Goal: Information Seeking & Learning: Find specific fact

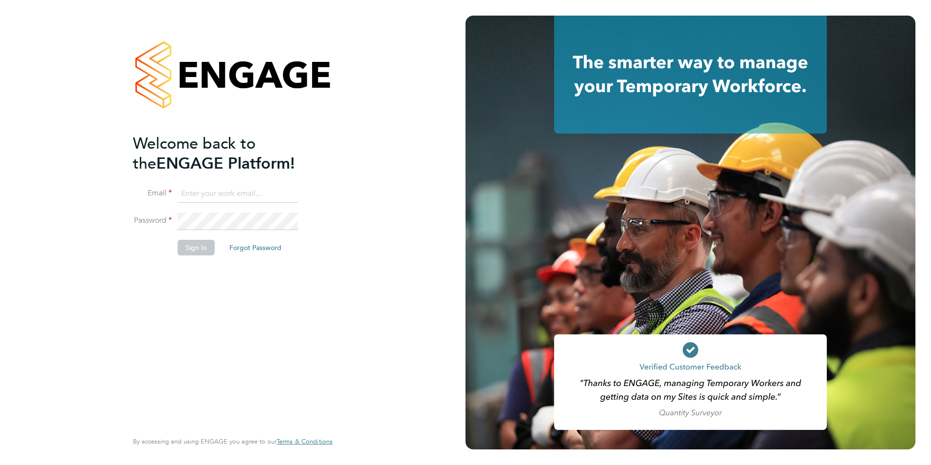
type input "[PERSON_NAME][EMAIL_ADDRESS][PERSON_NAME][DOMAIN_NAME]"
click at [188, 246] on button "Sign In" at bounding box center [196, 248] width 37 height 16
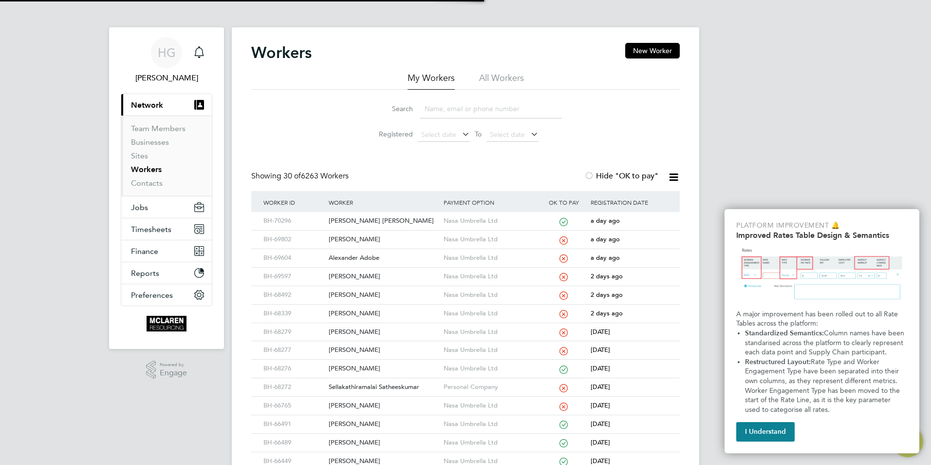
click at [451, 105] on input at bounding box center [491, 108] width 142 height 19
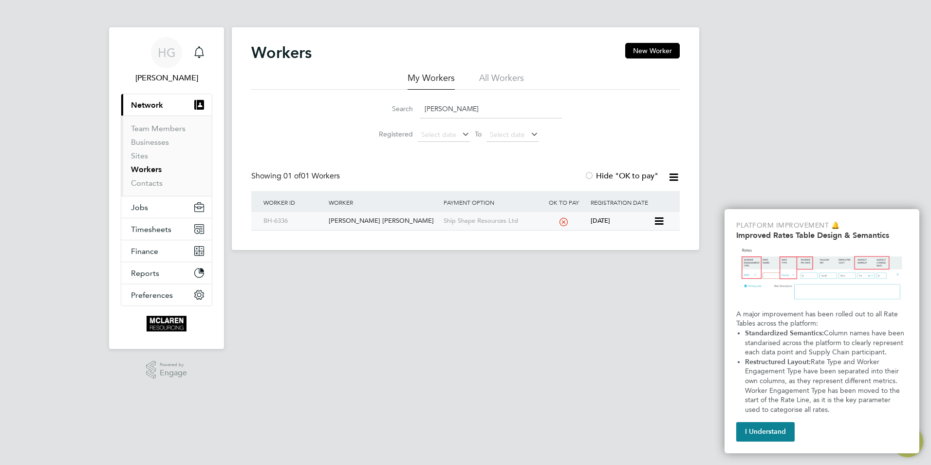
click at [362, 217] on div "Brendan Jean-Marie" at bounding box center [383, 221] width 114 height 18
drag, startPoint x: 473, startPoint y: 108, endPoint x: 402, endPoint y: 102, distance: 71.8
click at [402, 102] on div "Search brendan jean" at bounding box center [465, 108] width 193 height 19
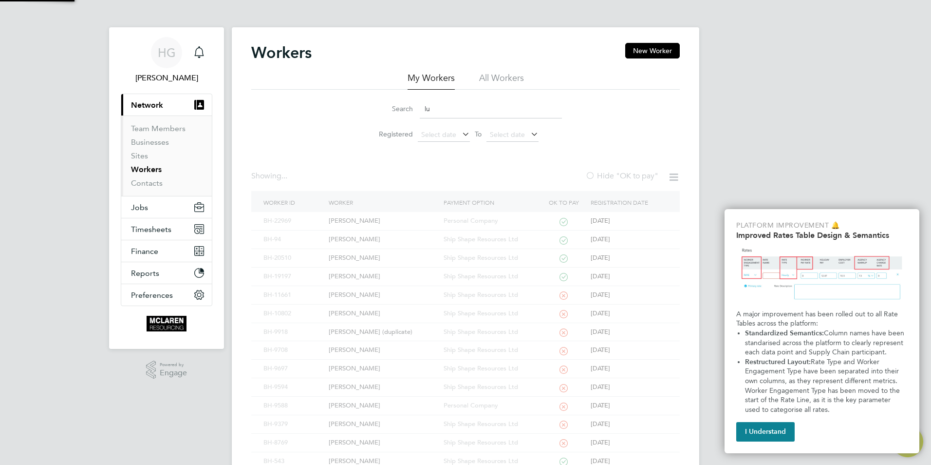
type input "l"
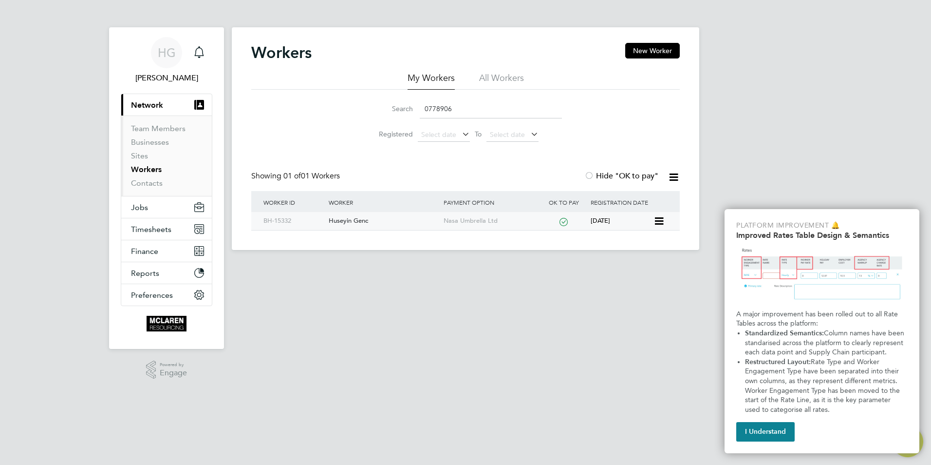
type input "0778906"
click at [344, 217] on div "Huseyin Genc" at bounding box center [383, 221] width 114 height 18
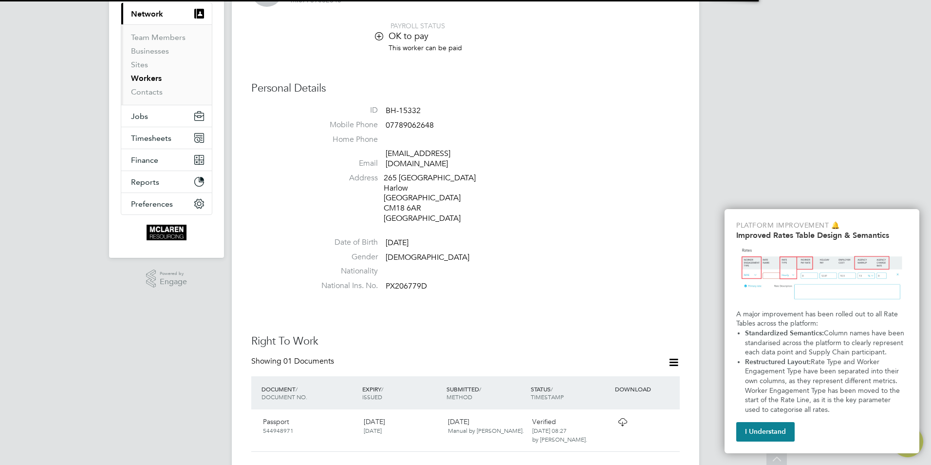
scroll to position [97, 0]
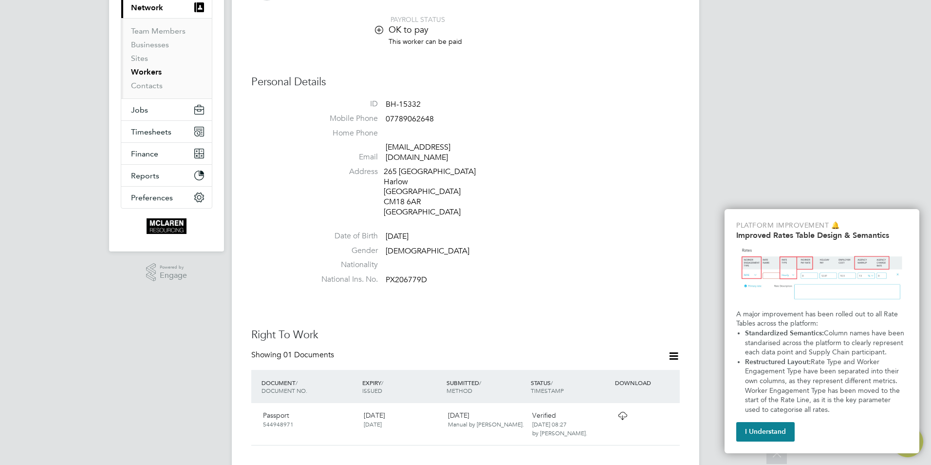
click at [454, 203] on div "265 Westfield Harlow Essex CM18 6AR United Kingdom" at bounding box center [430, 192] width 93 height 51
drag, startPoint x: 454, startPoint y: 203, endPoint x: 387, endPoint y: 171, distance: 74.3
click at [387, 171] on div "265 Westfield Harlow Essex CM18 6AR United Kingdom" at bounding box center [430, 192] width 93 height 51
click at [387, 170] on div "265 Westfield Harlow Essex CM18 6AR United Kingdom" at bounding box center [430, 192] width 93 height 51
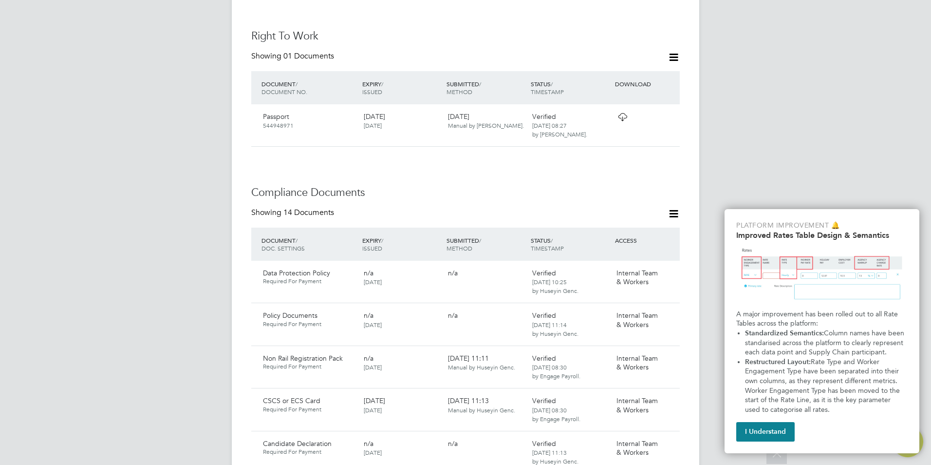
scroll to position [536, 0]
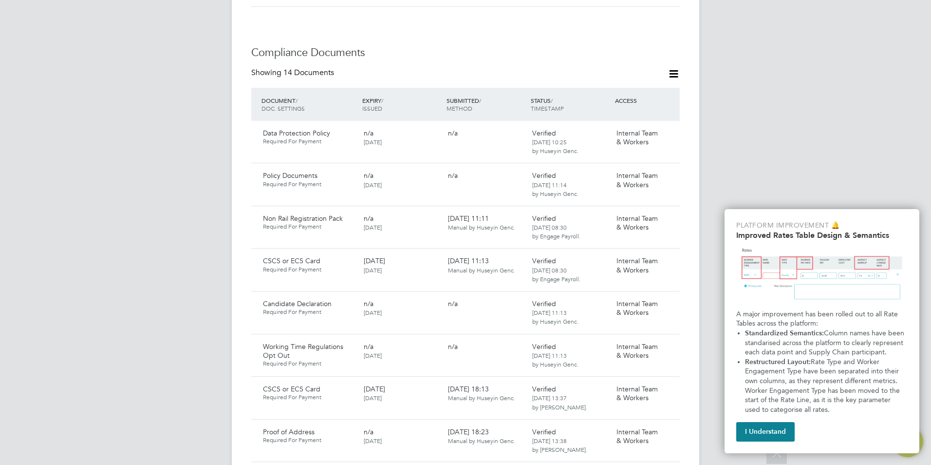
click at [494, 48] on h3 "Compliance Documents" at bounding box center [465, 53] width 429 height 14
click at [432, 46] on h3 "Compliance Documents" at bounding box center [465, 53] width 429 height 14
click at [343, 19] on div "Worker Details Follow HG Huseyin Genc m: 07789062648 PAYROLL STATUS OK to pay T…" at bounding box center [465, 306] width 429 height 1598
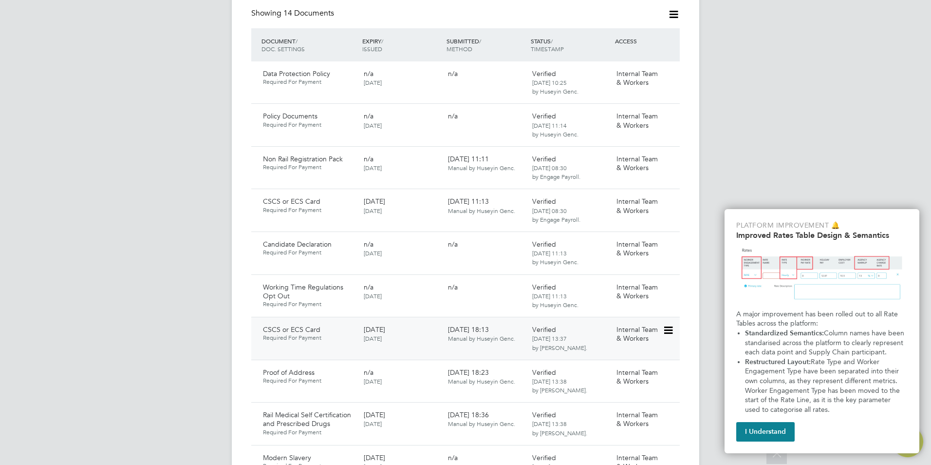
scroll to position [828, 0]
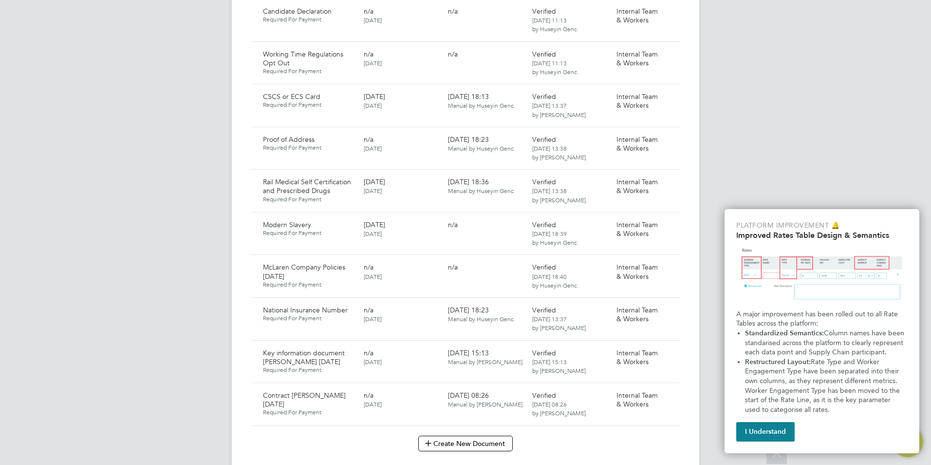
click at [206, 363] on div "HG Harry Gelb Notifications Applications: Current page: Network Team Members Bu…" at bounding box center [465, 17] width 931 height 1690
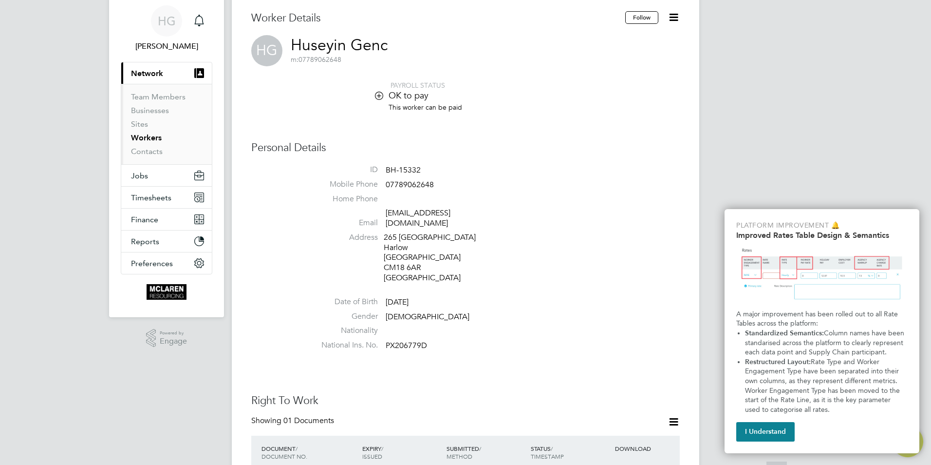
scroll to position [49, 0]
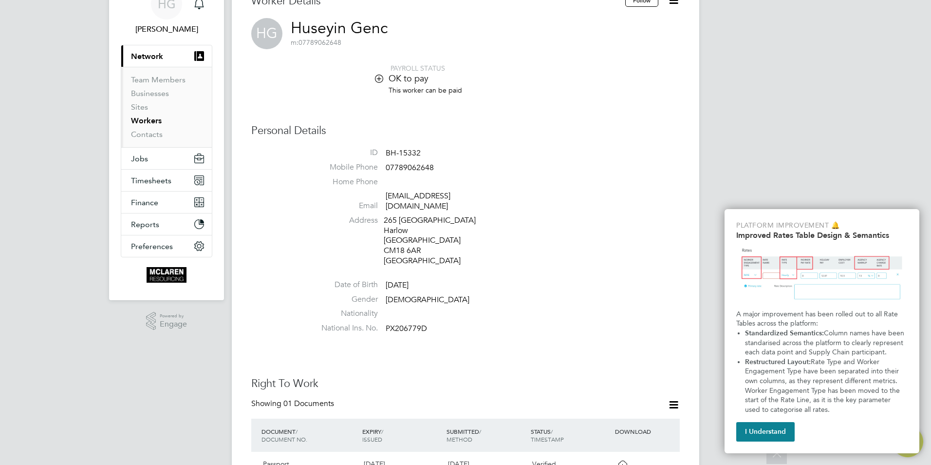
click at [369, 217] on li "Address 265 Westfield Harlow Essex CM18 6AR United Kingdom" at bounding box center [495, 241] width 370 height 53
drag, startPoint x: 383, startPoint y: 220, endPoint x: 437, endPoint y: 244, distance: 59.5
click at [437, 244] on li "Address 265 Westfield Harlow Essex CM18 6AR United Kingdom" at bounding box center [495, 241] width 370 height 53
click at [437, 244] on div "265 Westfield Harlow Essex CM18 6AR United Kingdom" at bounding box center [430, 240] width 93 height 51
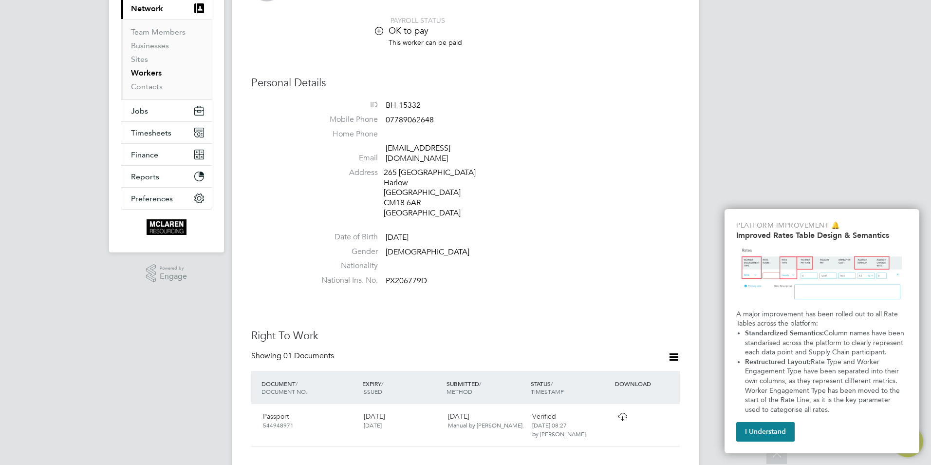
scroll to position [0, 0]
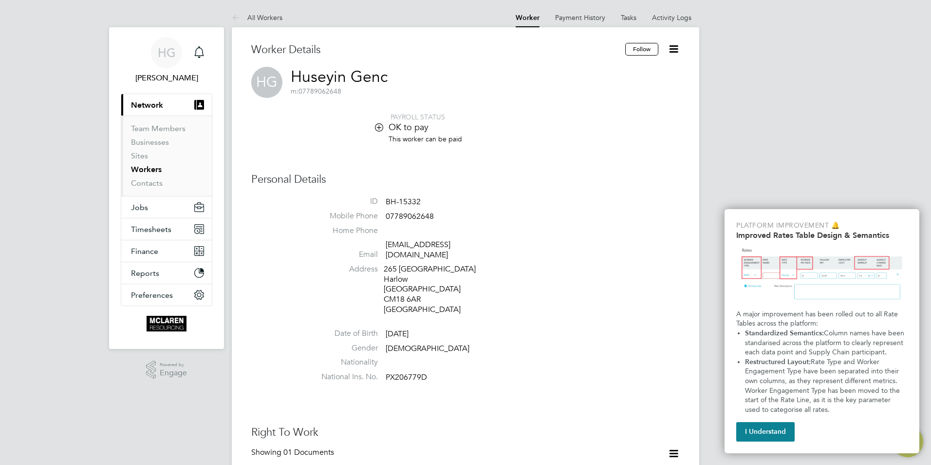
click at [422, 343] on li "Gender Male" at bounding box center [495, 350] width 370 height 15
drag, startPoint x: 412, startPoint y: 218, endPoint x: 437, endPoint y: 218, distance: 25.3
click at [437, 218] on li "Mobile Phone 07789062648" at bounding box center [495, 218] width 370 height 15
